Goal: Task Accomplishment & Management: Complete application form

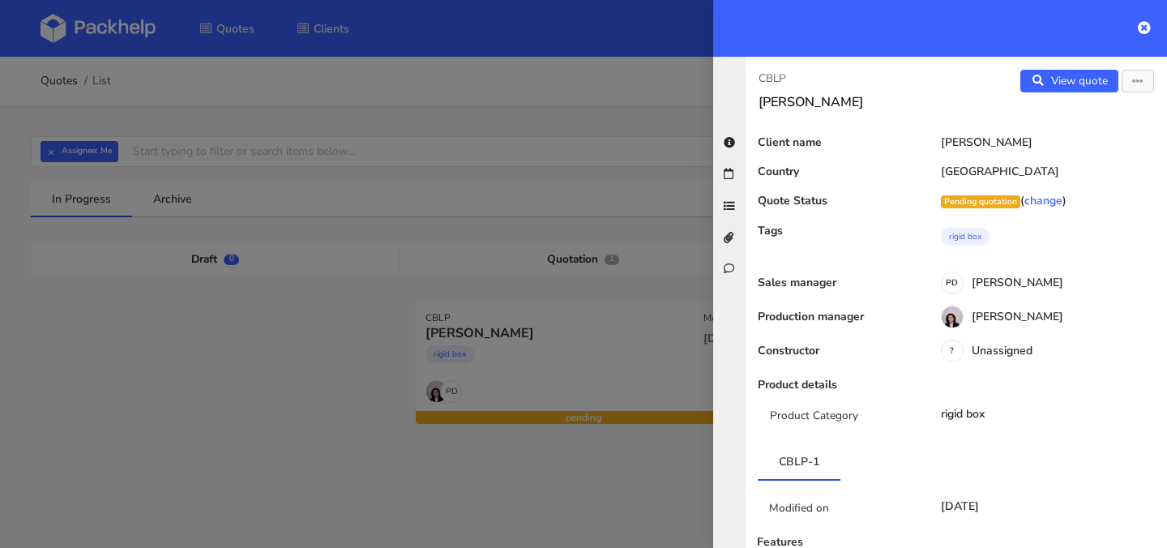
scroll to position [664, 0]
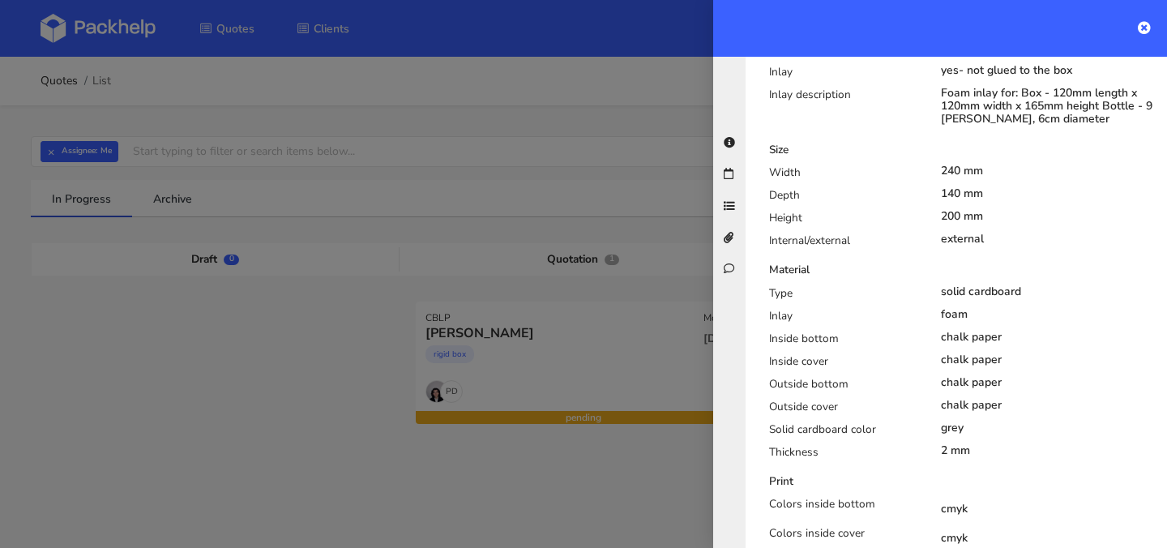
click at [1152, 26] on div at bounding box center [940, 28] width 454 height 57
click at [1146, 27] on icon at bounding box center [1144, 27] width 13 height 13
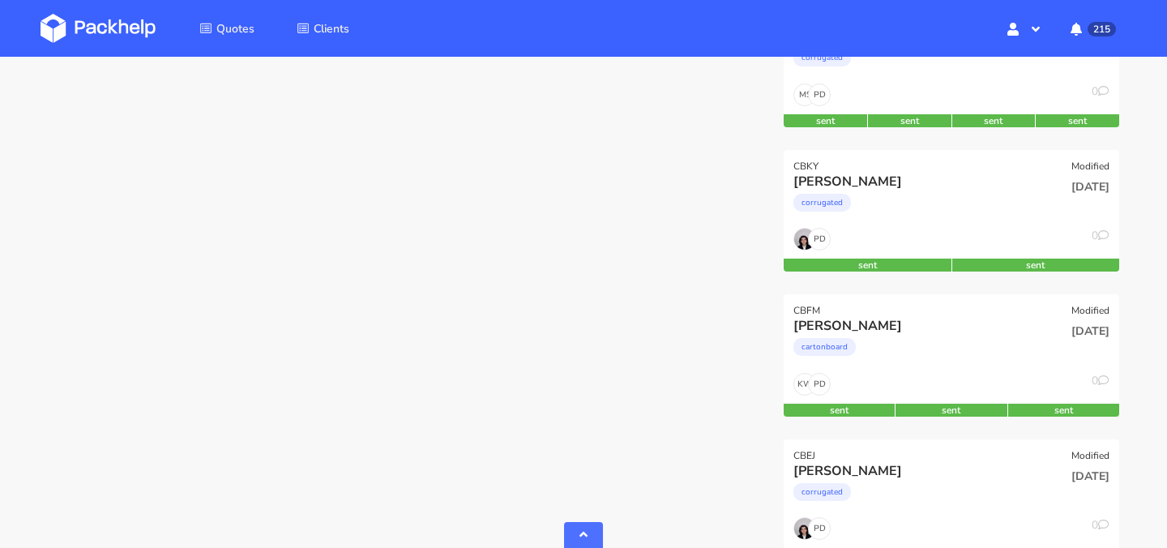
scroll to position [0, 0]
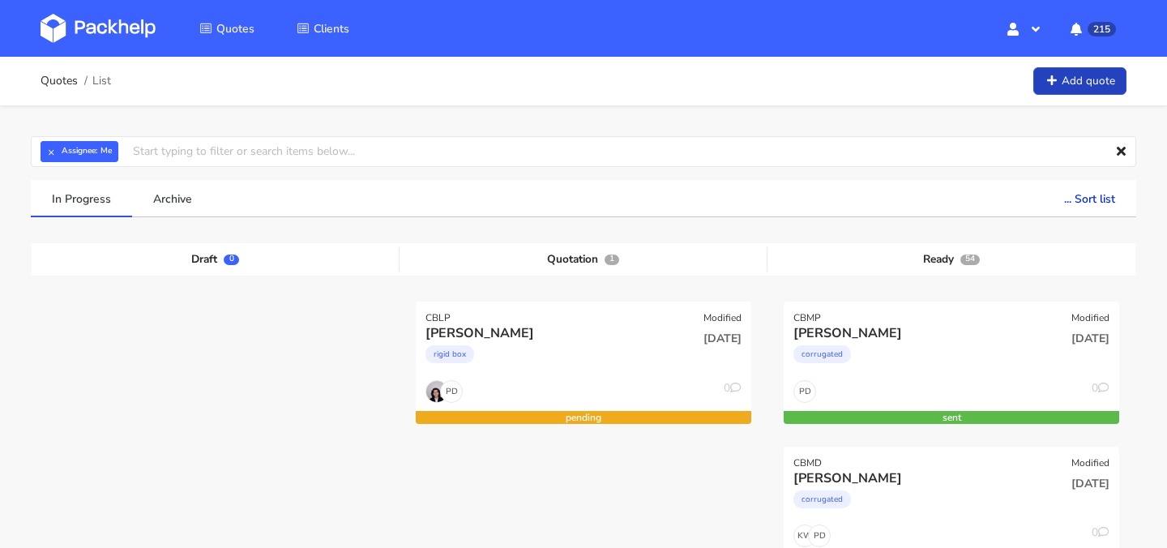
click at [1059, 87] on link "Add quote" at bounding box center [1079, 81] width 93 height 28
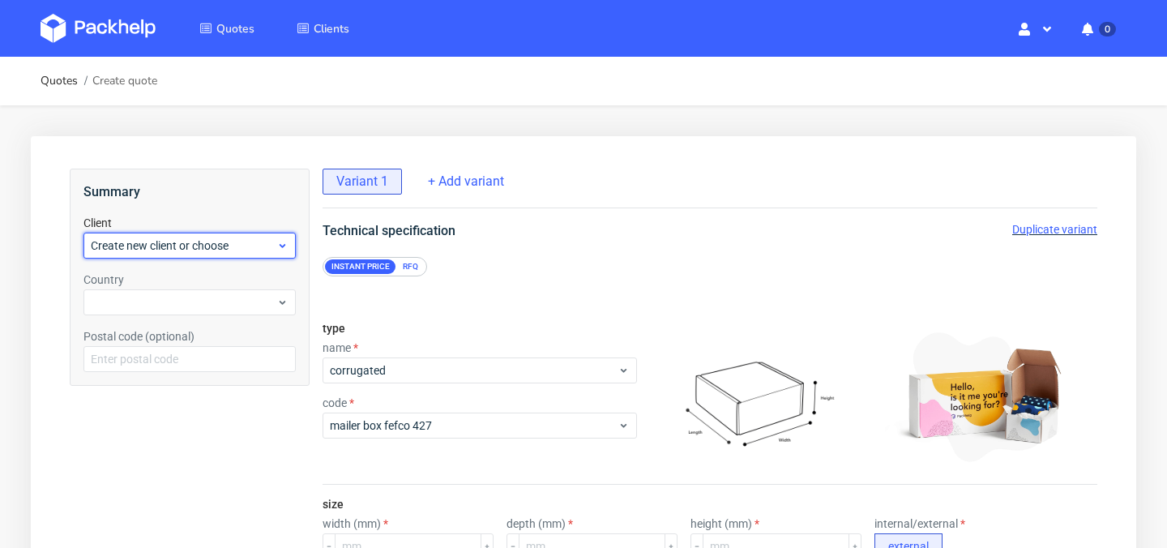
click at [200, 241] on span "Create new client or choose" at bounding box center [184, 245] width 186 height 16
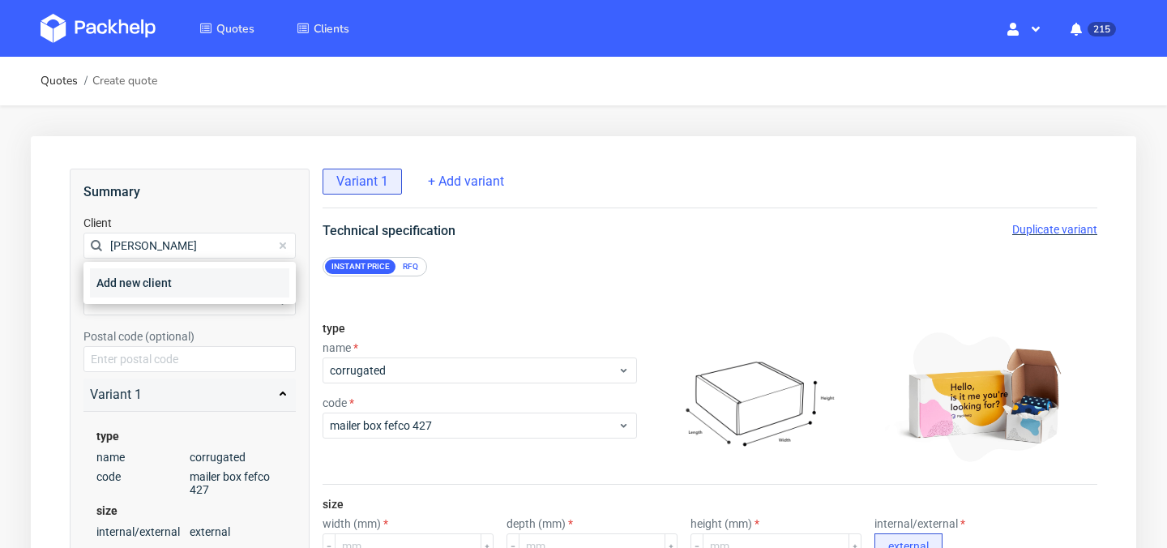
type input "[PERSON_NAME]"
click at [186, 285] on div "Add new client" at bounding box center [189, 282] width 199 height 29
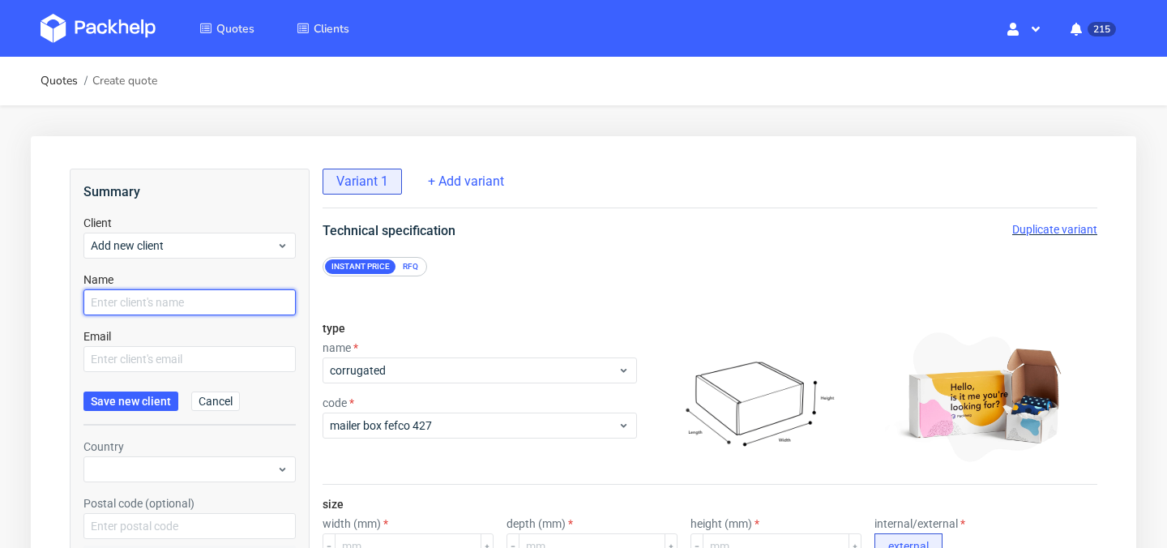
click at [184, 300] on input "text" at bounding box center [189, 302] width 212 height 26
type input "Benoît Ouvrard"
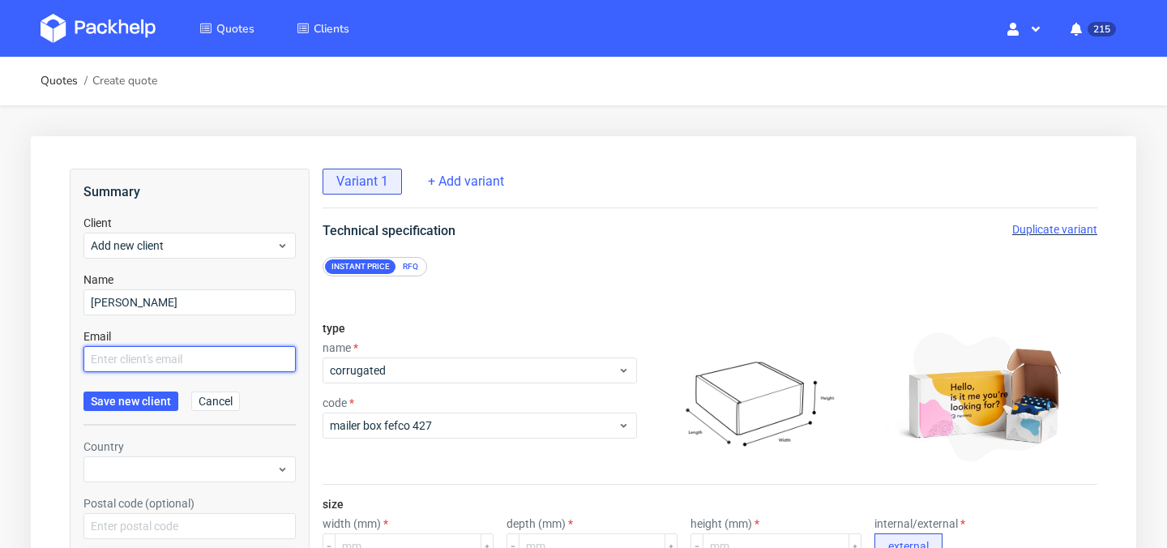
click at [207, 362] on input "text" at bounding box center [189, 359] width 212 height 26
paste input "[EMAIL_ADDRESS][DOMAIN_NAME]"
type input "[EMAIL_ADDRESS][DOMAIN_NAME]"
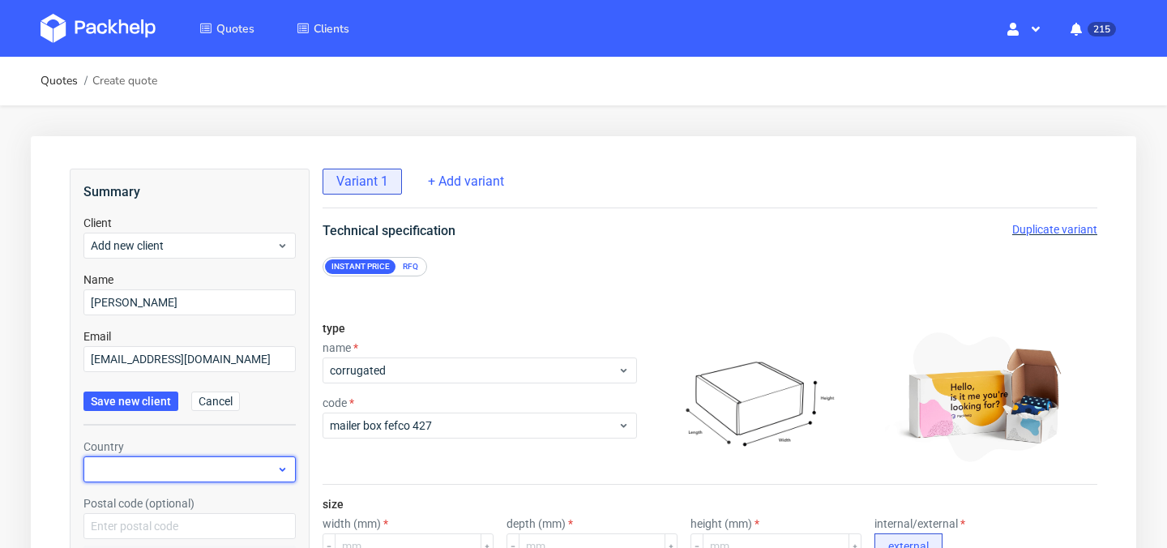
click at [143, 464] on div at bounding box center [189, 469] width 212 height 26
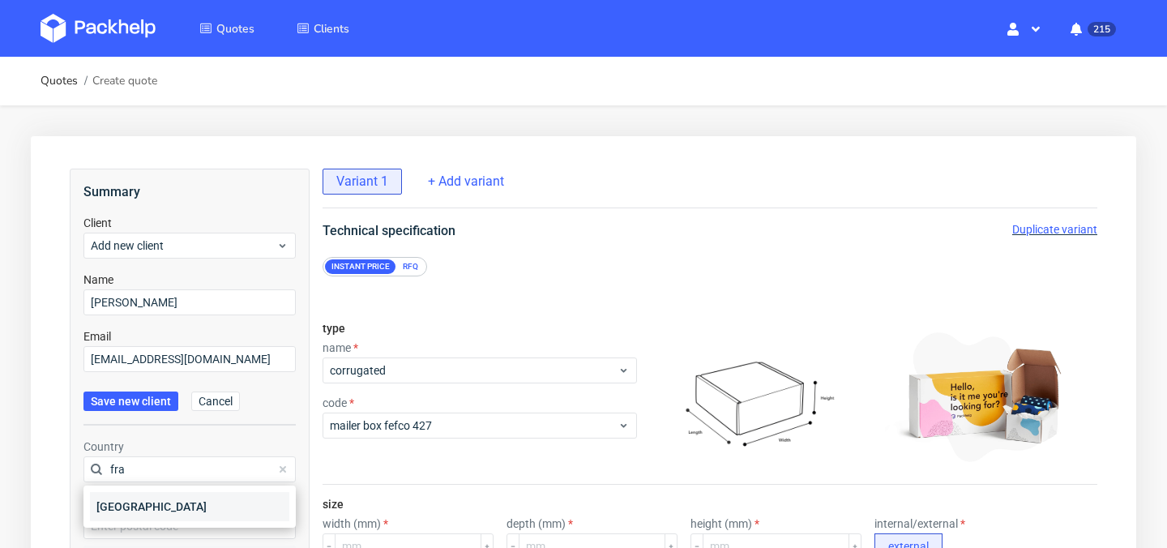
type input "fra"
click at [163, 505] on div "France" at bounding box center [189, 506] width 199 height 29
